Goal: Use online tool/utility: Use online tool/utility

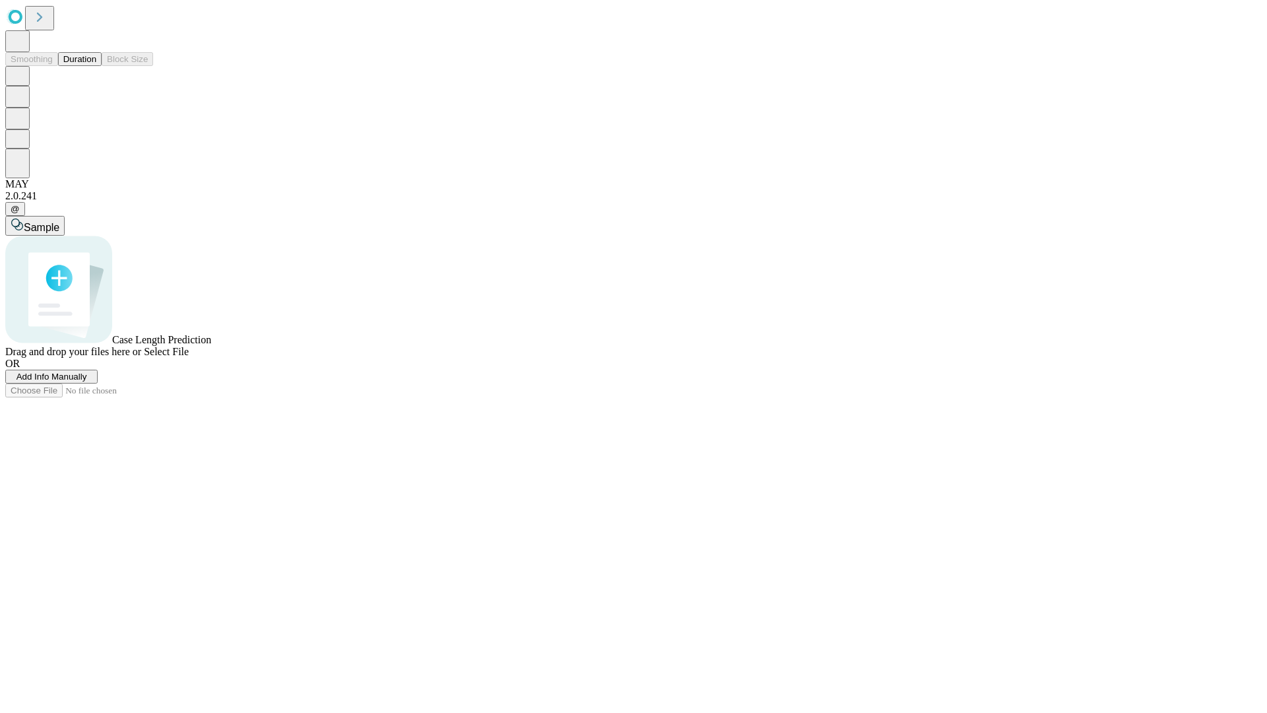
click at [96, 66] on button "Duration" at bounding box center [80, 59] width 44 height 14
click at [59, 222] on span "Sample" at bounding box center [42, 227] width 36 height 11
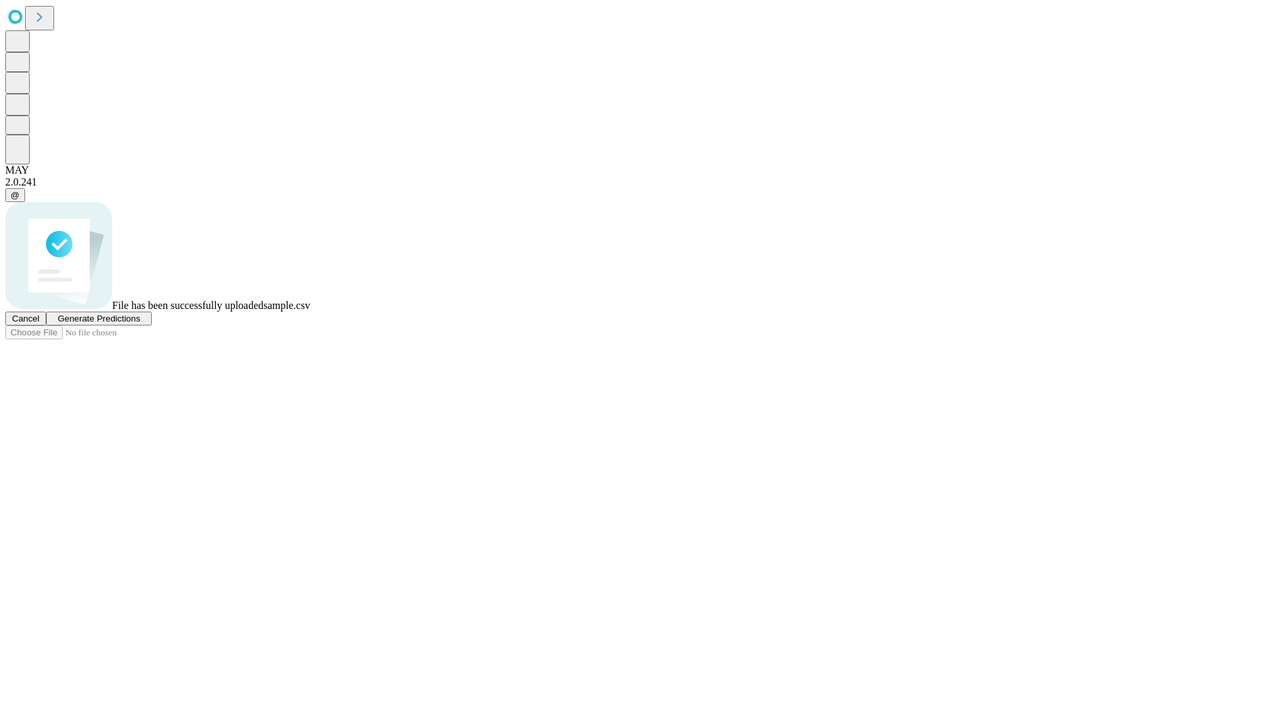
click at [140, 323] on span "Generate Predictions" at bounding box center [98, 318] width 82 height 10
